Goal: Download file/media

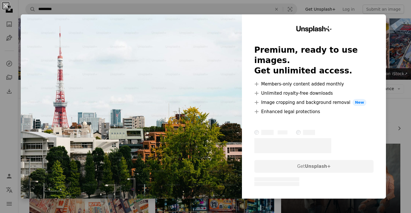
scroll to position [333, 0]
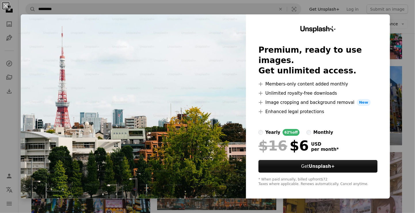
click at [307, 129] on label "monthly" at bounding box center [320, 132] width 27 height 7
click at [266, 129] on div "yearly" at bounding box center [272, 132] width 15 height 7
click at [313, 129] on div "monthly" at bounding box center [323, 132] width 20 height 7
click at [406, 100] on div "An X shape Unsplash+ Premium, ready to use images. Get unlimited access. A plus…" at bounding box center [207, 106] width 415 height 213
